Goal: Task Accomplishment & Management: Use online tool/utility

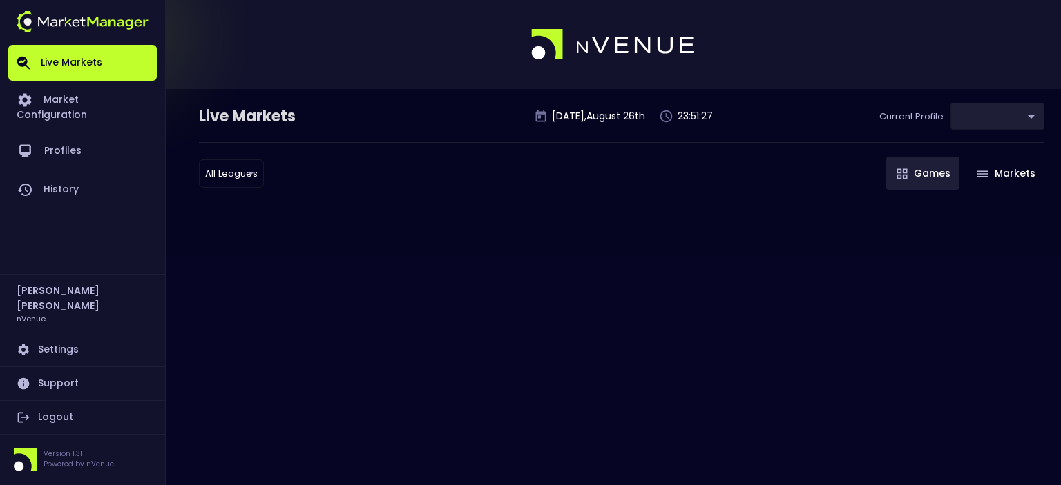
type input "d66ee90f-df8e-430e-a05c-aaf70ad95ad9"
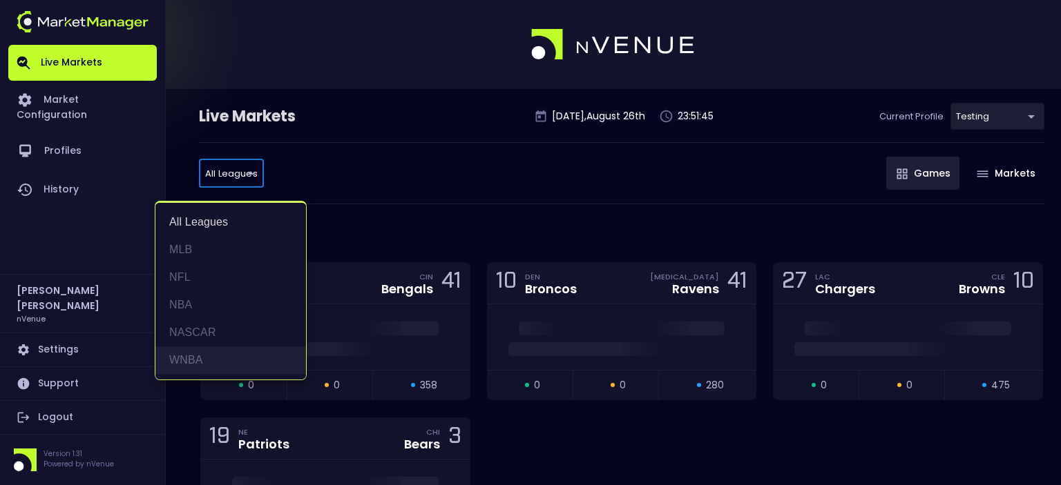
click at [194, 358] on li "WNBA" at bounding box center [230, 361] width 151 height 28
type input "WNBA"
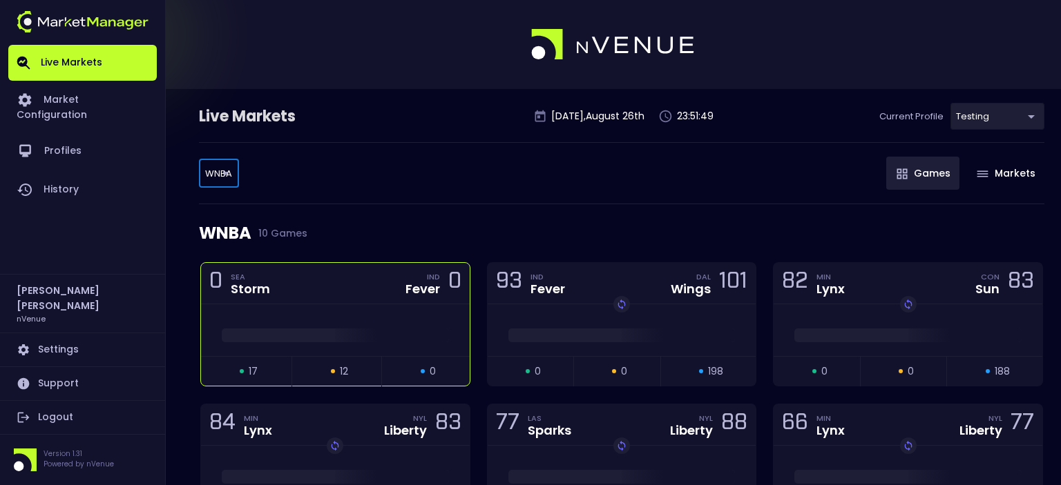
click at [295, 295] on div "0 SEA Storm IND Fever 0" at bounding box center [335, 283] width 269 height 41
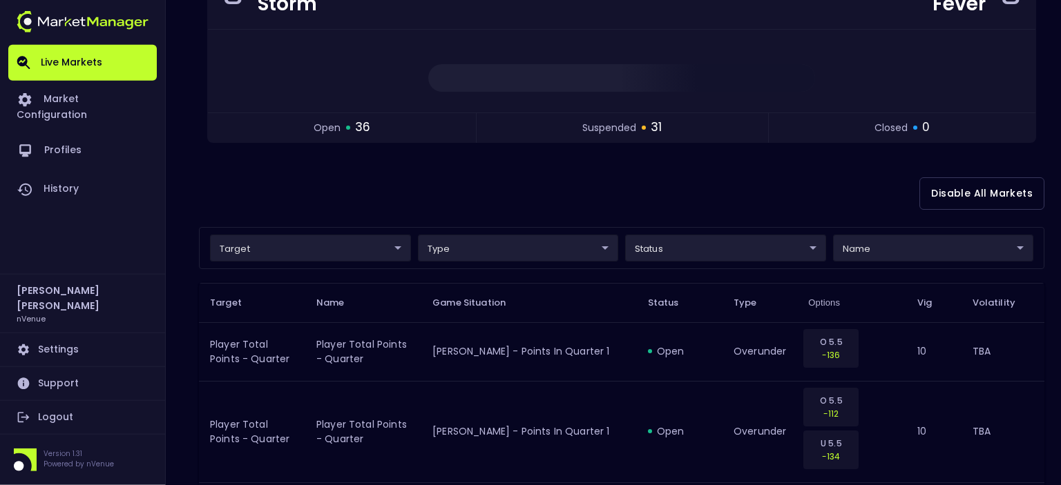
scroll to position [182, 0]
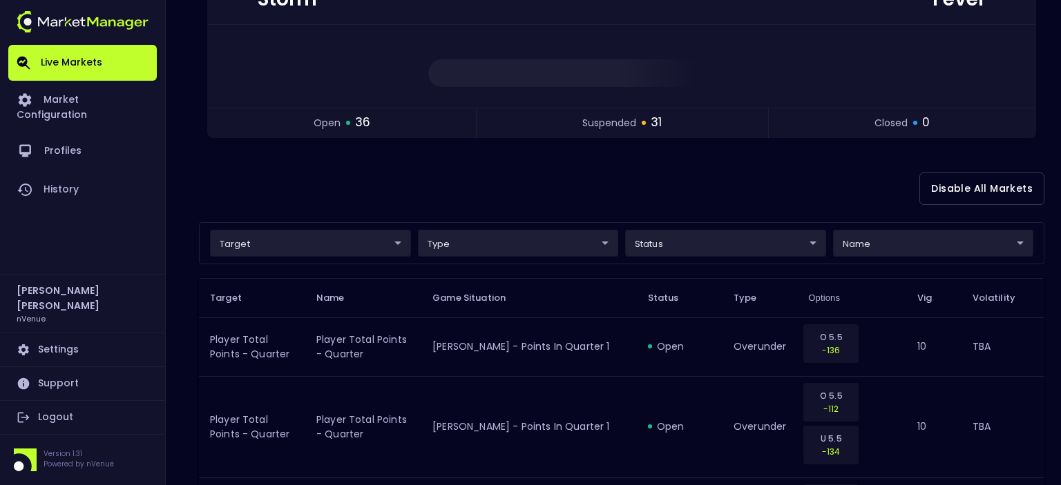
click at [532, 192] on div "Disable All Markets" at bounding box center [621, 188] width 845 height 67
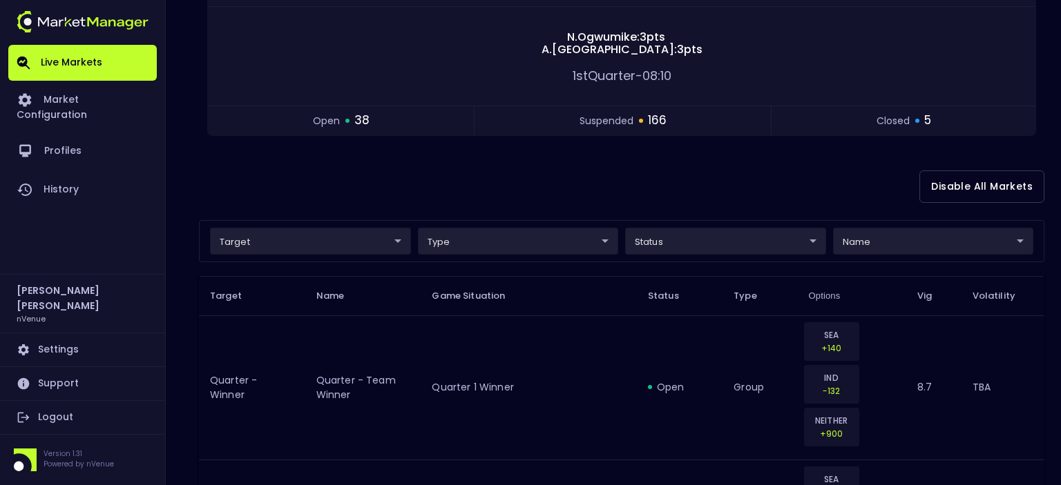
scroll to position [0, 0]
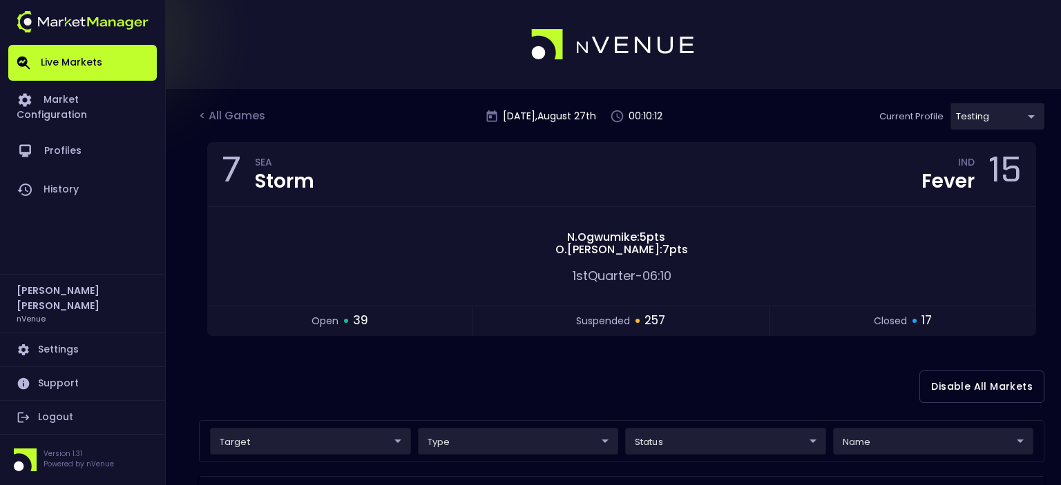
click at [450, 83] on div at bounding box center [530, 44] width 1061 height 89
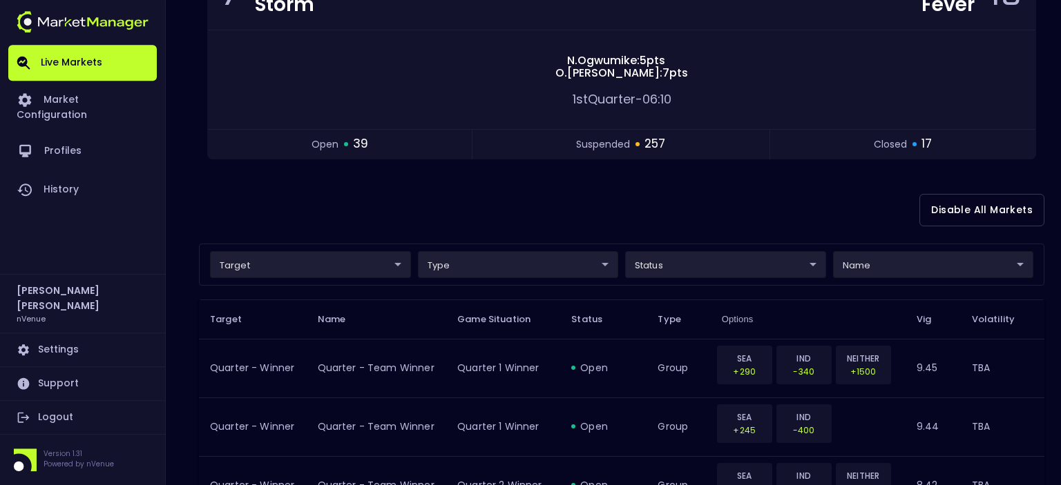
scroll to position [182, 0]
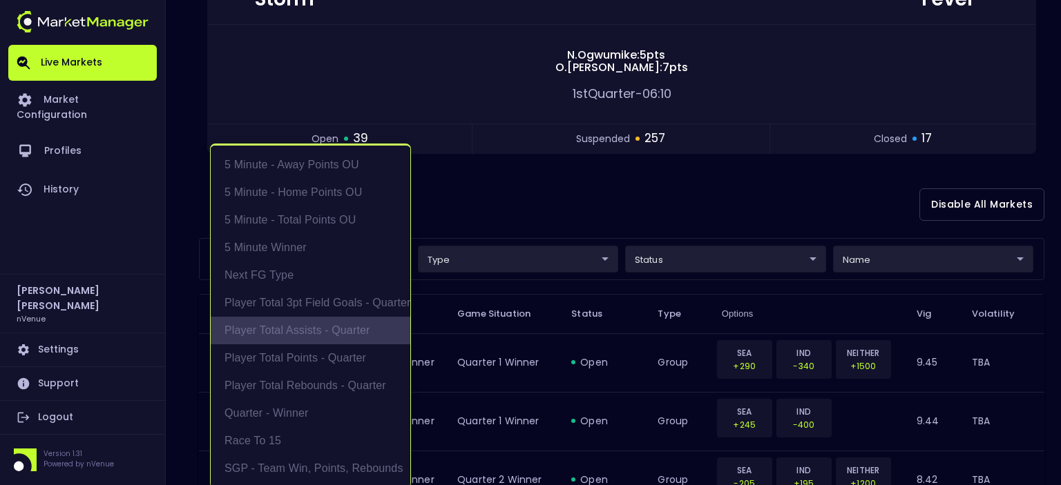
click at [352, 328] on li "Player Total Assists - Quarter" at bounding box center [311, 331] width 200 height 28
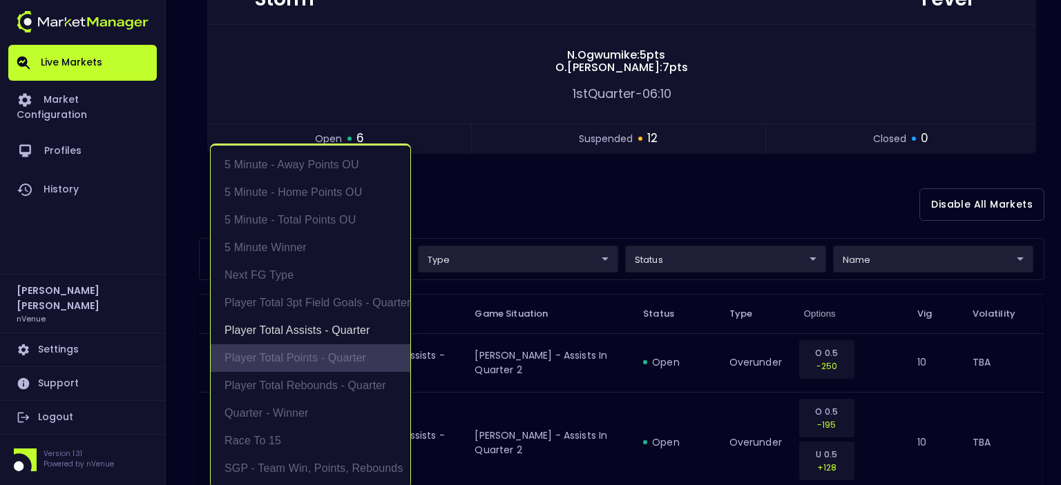
click at [337, 352] on li "Player Total Points - Quarter" at bounding box center [311, 359] width 200 height 28
type input "Player Total Assists - Quarter,Player Total Points - Quarter"
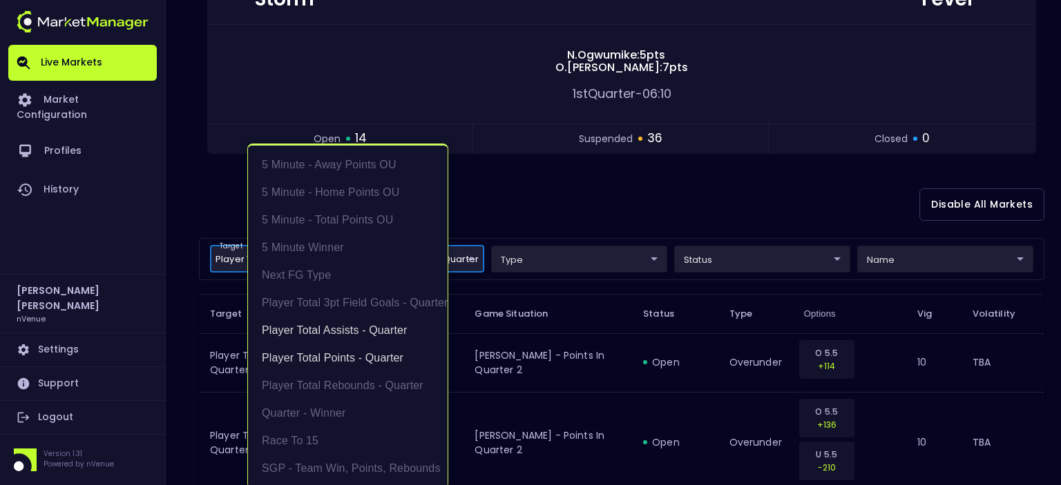
click at [510, 196] on div at bounding box center [530, 242] width 1061 height 485
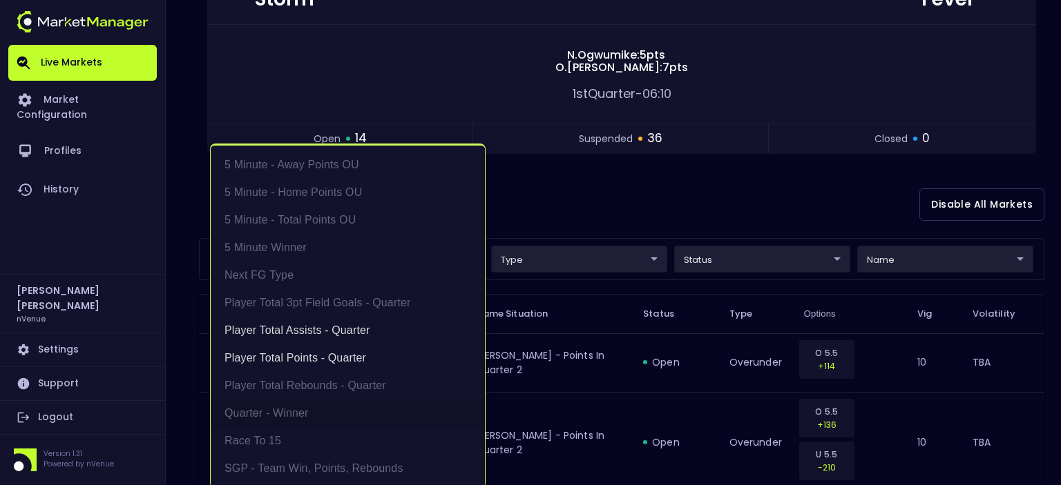
click at [510, 196] on div at bounding box center [530, 242] width 1061 height 485
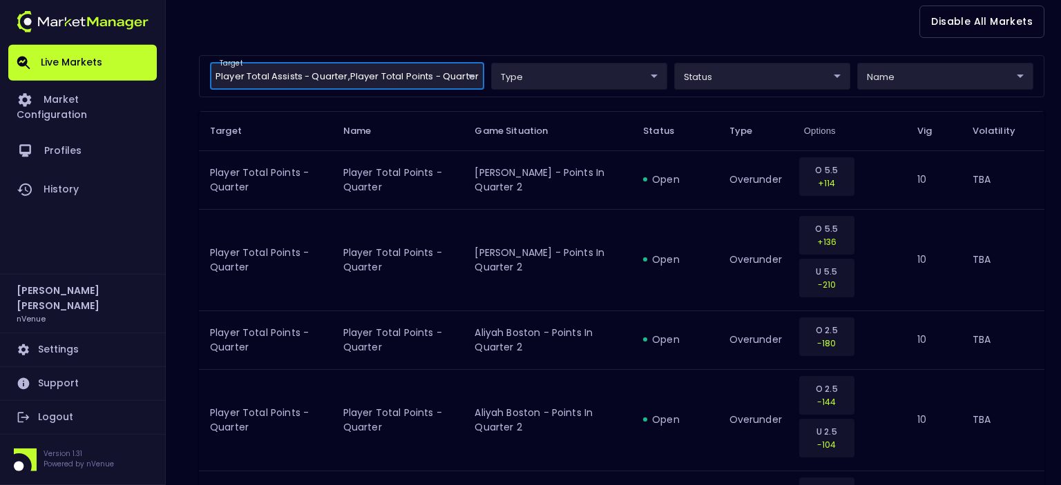
scroll to position [374, 0]
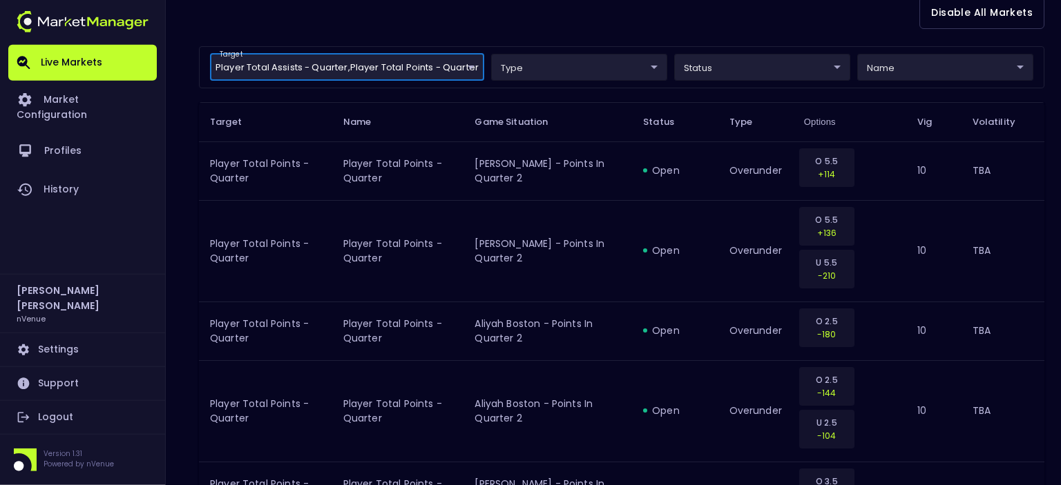
click at [968, 35] on div "Disable All Markets" at bounding box center [621, 12] width 845 height 67
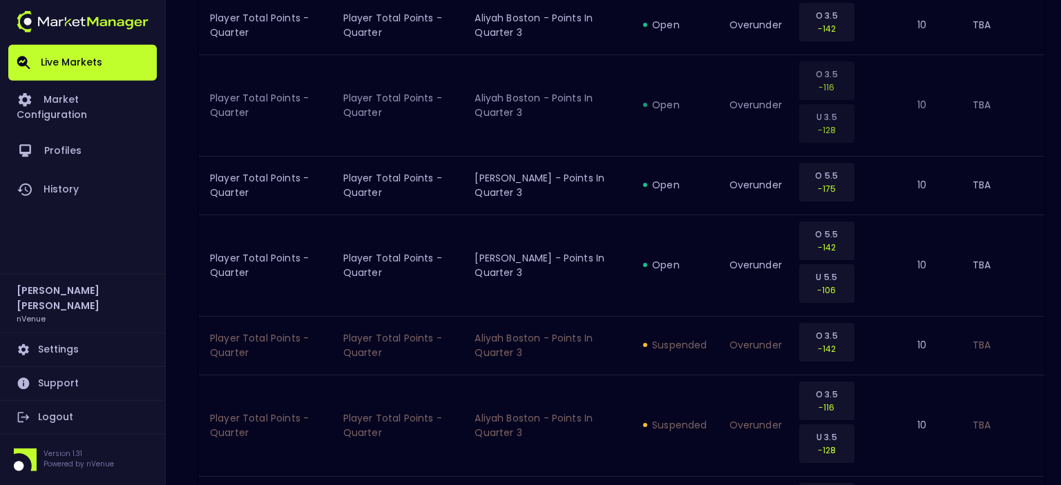
scroll to position [483, 0]
